Goal: Navigation & Orientation: Understand site structure

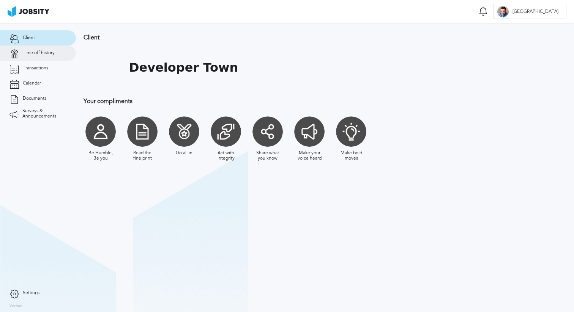
click at [57, 57] on link "Time off history" at bounding box center [38, 53] width 76 height 15
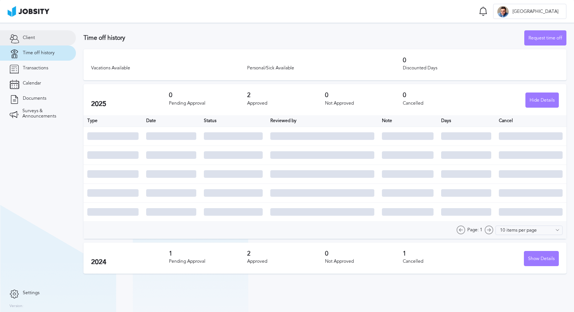
click at [53, 40] on link "Client" at bounding box center [38, 37] width 76 height 15
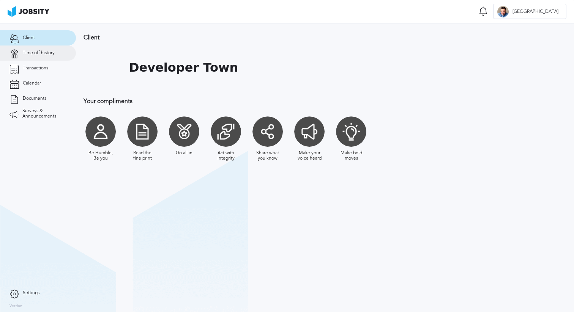
click at [54, 52] on link "Time off history" at bounding box center [38, 53] width 76 height 15
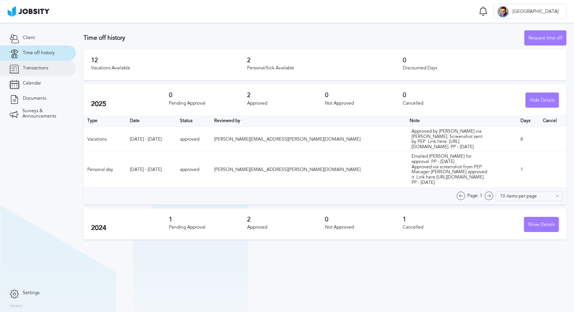
click at [50, 66] on link "Transactions" at bounding box center [38, 68] width 76 height 15
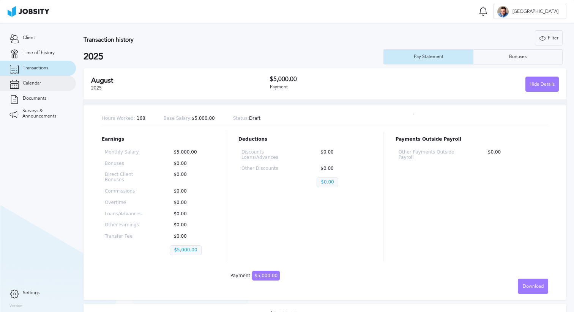
click at [47, 81] on link "Calendar" at bounding box center [38, 83] width 76 height 15
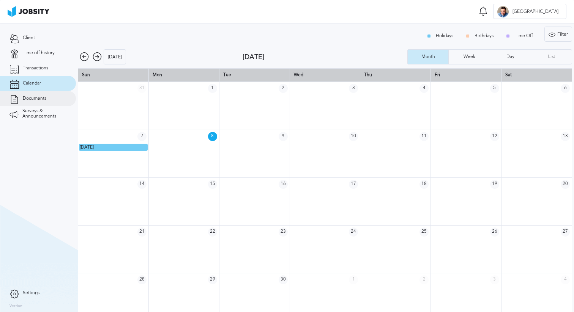
click at [39, 103] on link "Documents" at bounding box center [38, 98] width 76 height 15
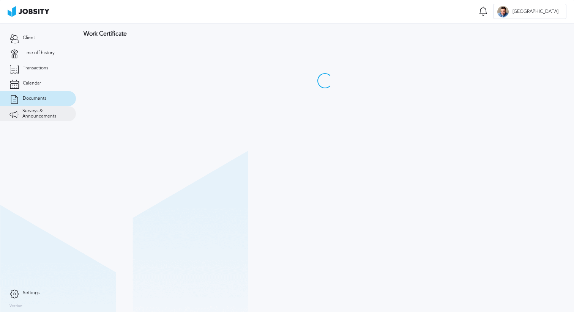
click at [39, 112] on span "Surveys & Announcements" at bounding box center [44, 114] width 44 height 11
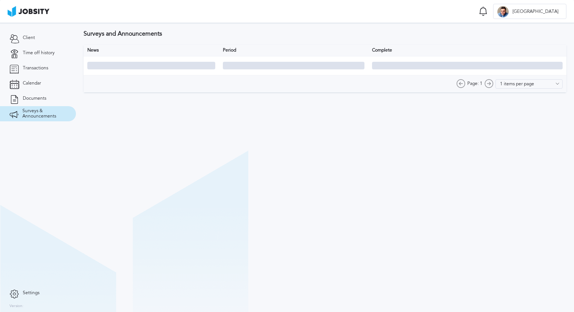
type input "10 items per page"
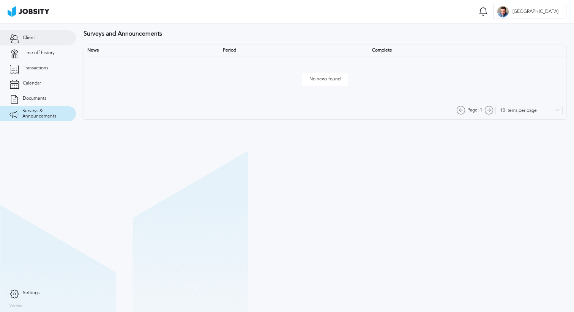
click at [36, 41] on link "Client" at bounding box center [38, 37] width 76 height 15
